Goal: Task Accomplishment & Management: Manage account settings

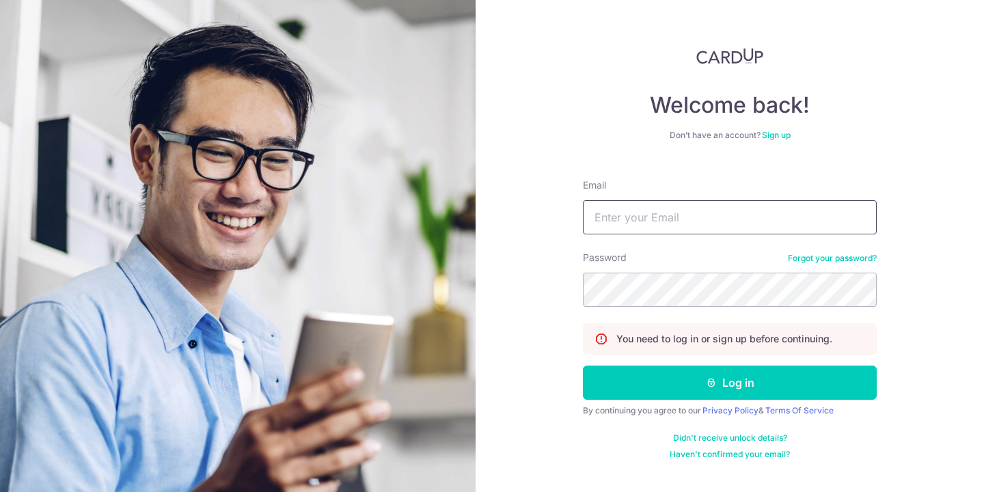
click at [642, 209] on input "Email" at bounding box center [730, 217] width 294 height 34
type input "[EMAIL_ADDRESS][DOMAIN_NAME]"
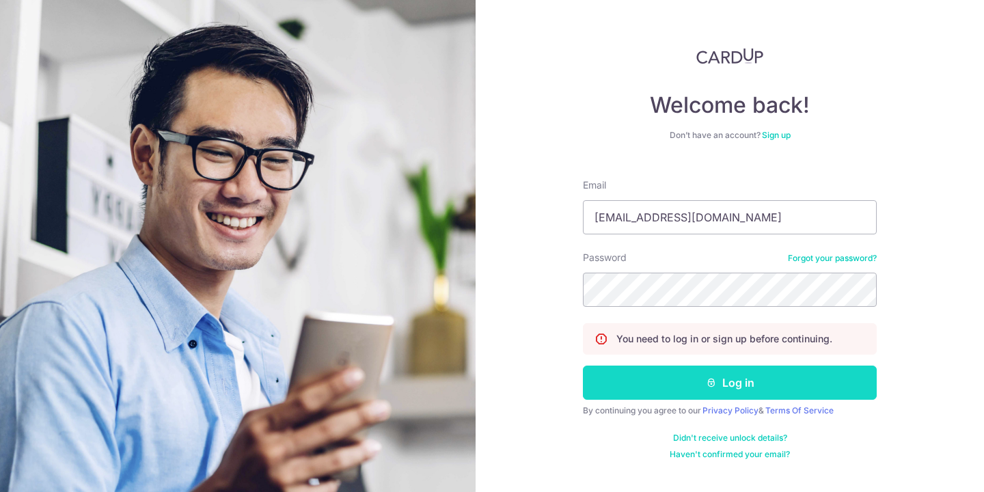
click at [706, 375] on button "Log in" at bounding box center [730, 383] width 294 height 34
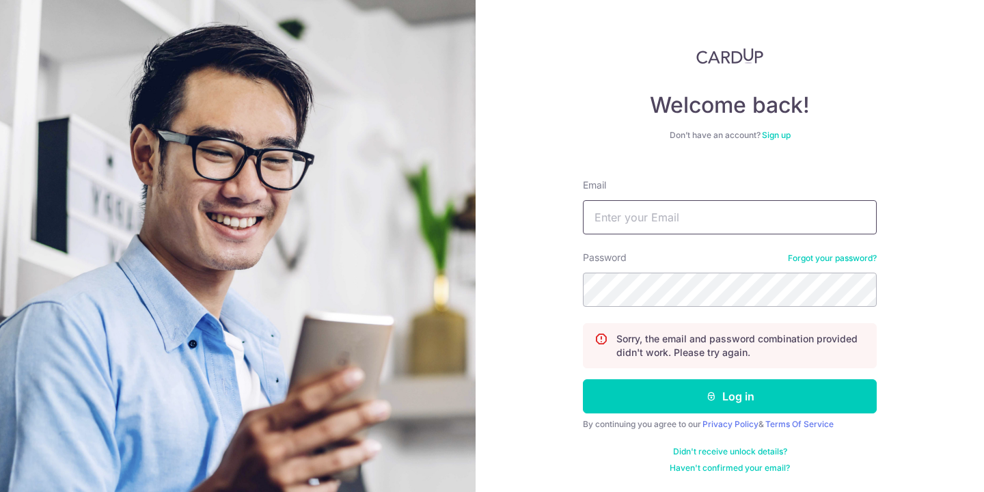
click at [700, 213] on input "Email" at bounding box center [730, 217] width 294 height 34
type input "[EMAIL_ADDRESS][DOMAIN_NAME]"
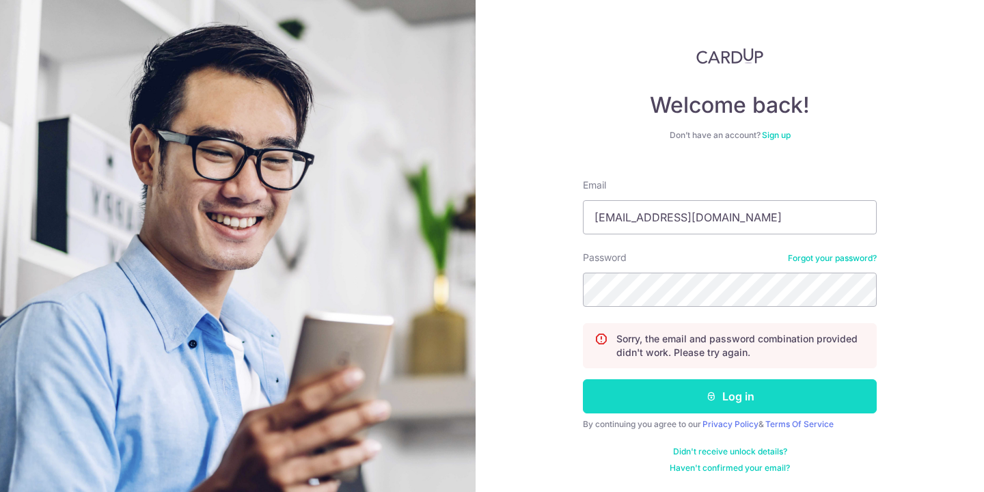
click at [699, 405] on button "Log in" at bounding box center [730, 396] width 294 height 34
